Goal: Navigation & Orientation: Find specific page/section

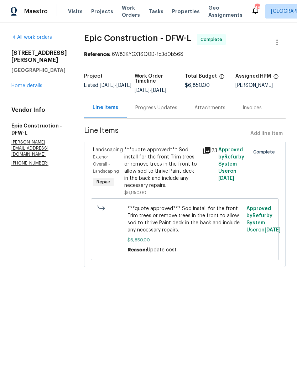
click at [26, 85] on link "Home details" at bounding box center [26, 85] width 31 height 5
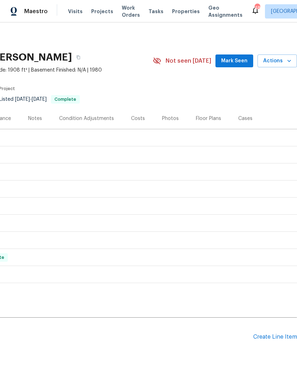
scroll to position [0, 105]
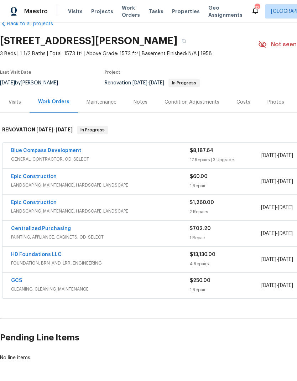
scroll to position [16, 0]
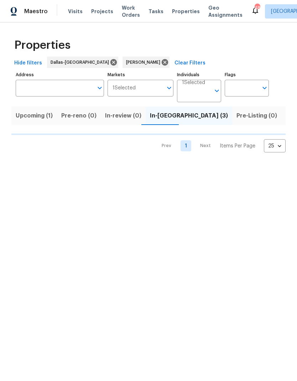
scroll to position [0, 16]
